Goal: Browse casually

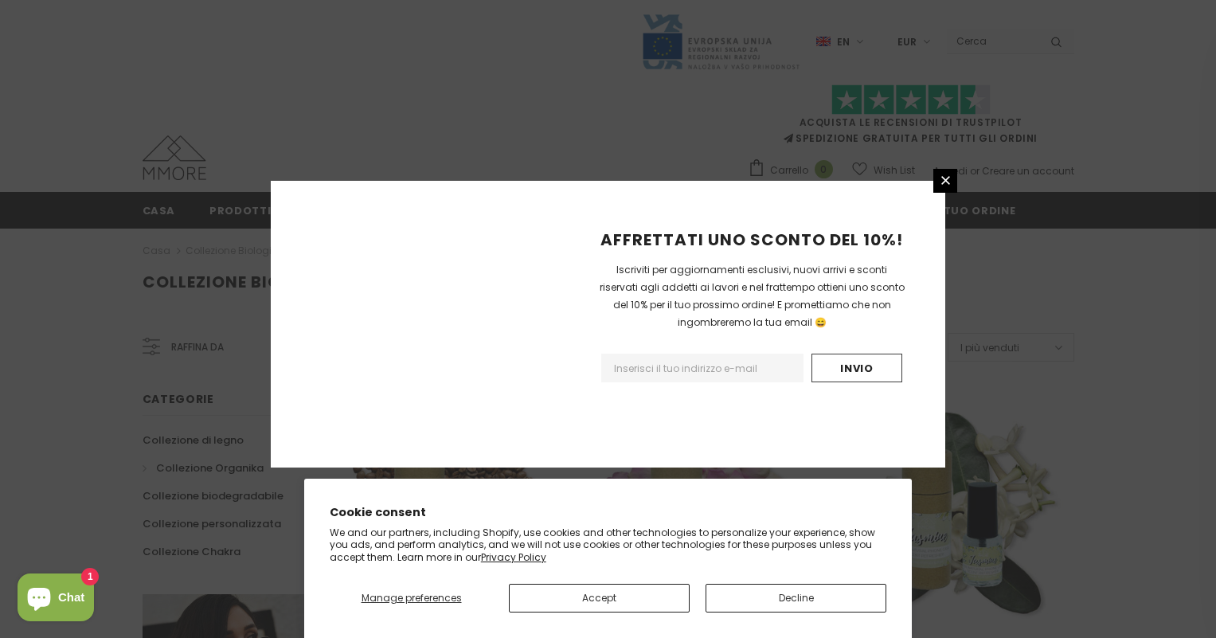
scroll to position [994, 0]
